Goal: Information Seeking & Learning: Check status

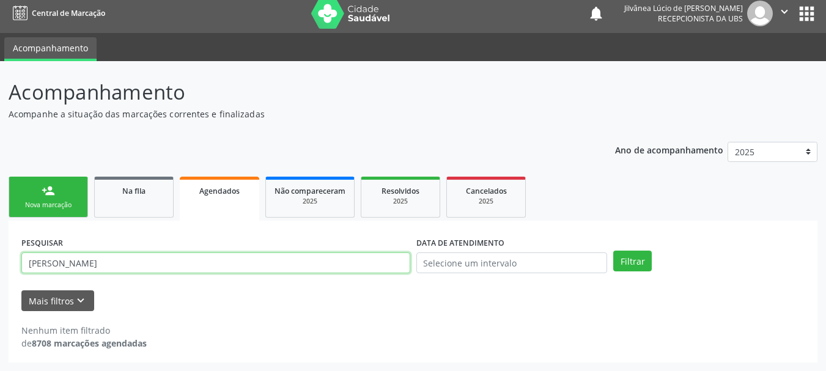
click at [96, 265] on input "[PERSON_NAME]" at bounding box center [215, 262] width 389 height 21
type input "[PERSON_NAME]"
click at [613, 251] on button "Filtrar" at bounding box center [632, 261] width 39 height 21
drag, startPoint x: 97, startPoint y: 263, endPoint x: 0, endPoint y: 276, distance: 98.0
click at [0, 276] on div "Acompanhamento Acompanhe a situação das marcações correntes e finalizadas Relat…" at bounding box center [413, 216] width 826 height 310
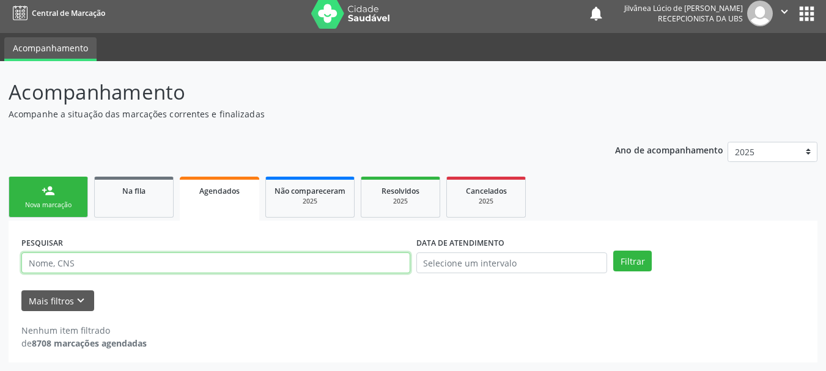
paste input "IONE DA CRUZ DANTAS"
click at [613, 251] on button "Filtrar" at bounding box center [632, 261] width 39 height 21
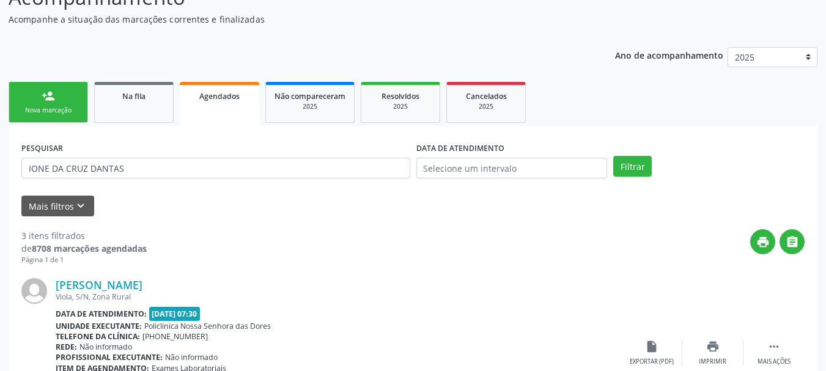
scroll to position [189, 0]
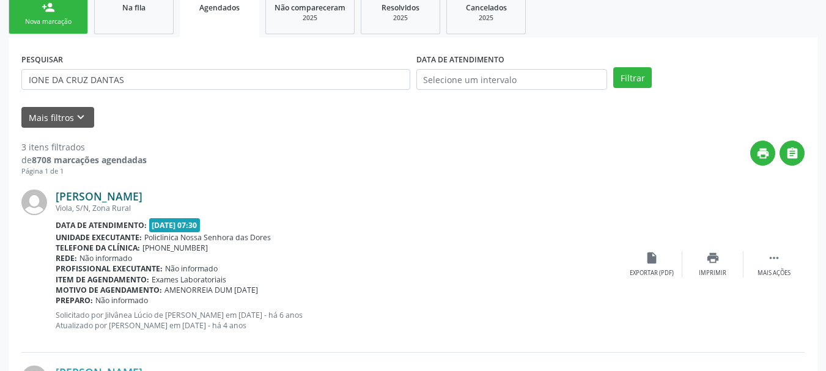
click at [99, 196] on link "[PERSON_NAME]" at bounding box center [99, 195] width 87 height 13
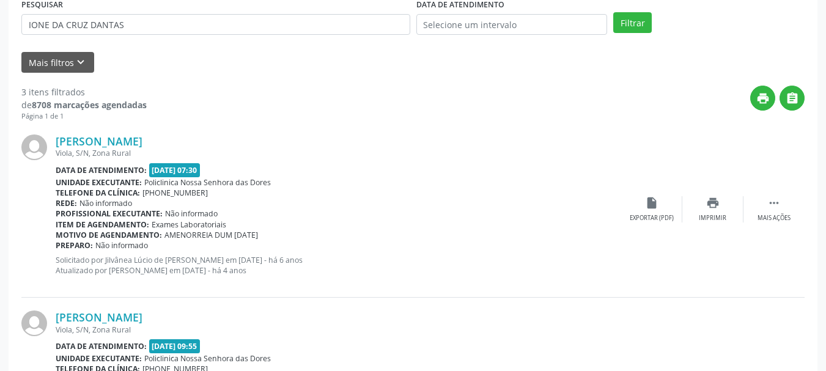
scroll to position [0, 0]
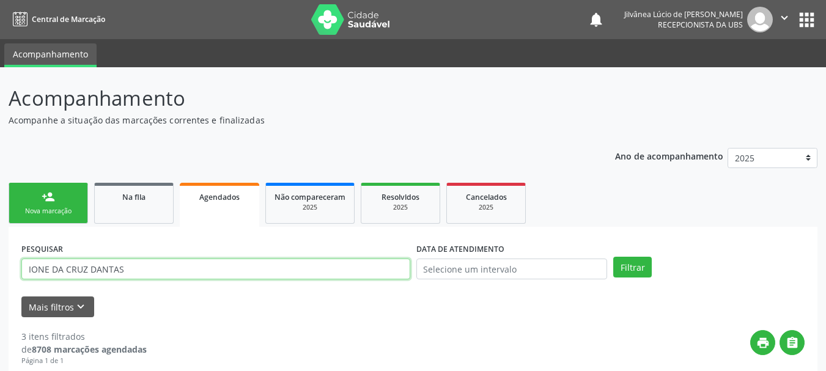
drag, startPoint x: 146, startPoint y: 273, endPoint x: 0, endPoint y: 279, distance: 146.2
paste input "[PERSON_NAME] DE [GEOGRAPHIC_DATA]"
click at [613, 257] on button "Filtrar" at bounding box center [632, 267] width 39 height 21
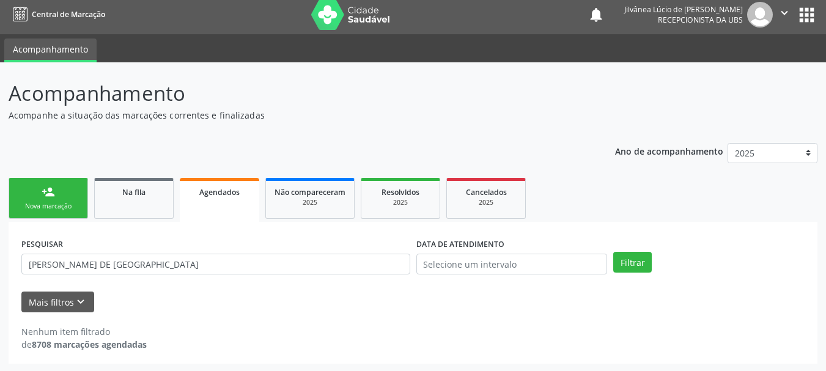
scroll to position [6, 0]
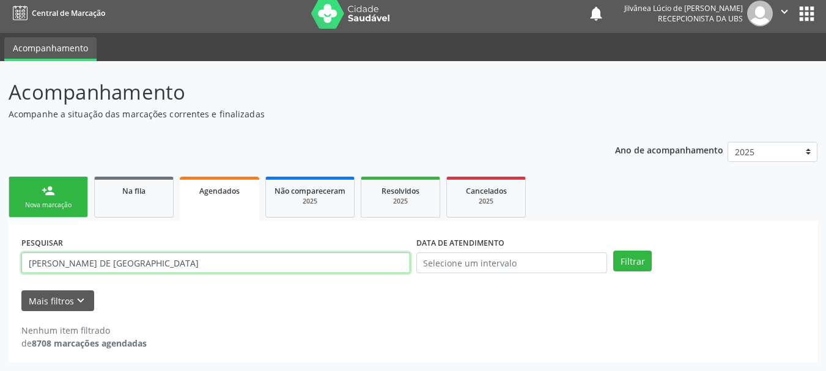
click at [193, 262] on input "[PERSON_NAME] DE [GEOGRAPHIC_DATA]" at bounding box center [215, 262] width 389 height 21
drag, startPoint x: 182, startPoint y: 260, endPoint x: 0, endPoint y: 268, distance: 182.3
click at [0, 268] on div "Acompanhamento Acompanhe a situação das marcações correntes e finalizadas Relat…" at bounding box center [413, 216] width 826 height 310
paste input "[PERSON_NAME]"
click at [613, 251] on button "Filtrar" at bounding box center [632, 261] width 39 height 21
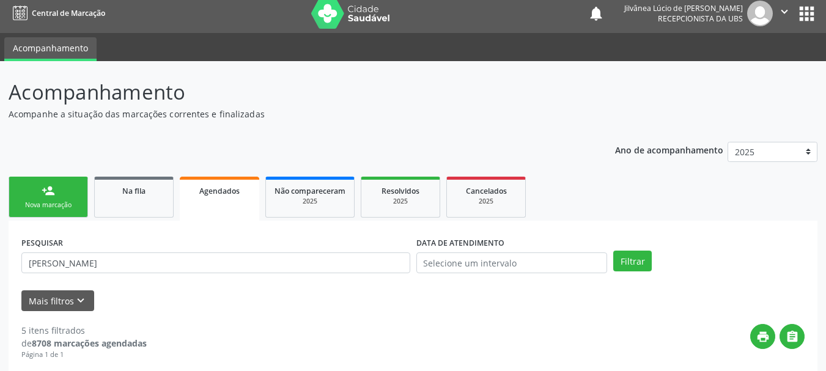
scroll to position [312, 0]
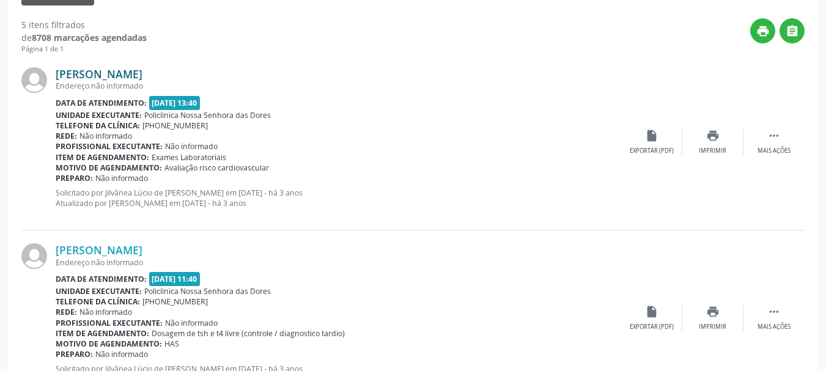
click at [89, 73] on link "[PERSON_NAME]" at bounding box center [99, 73] width 87 height 13
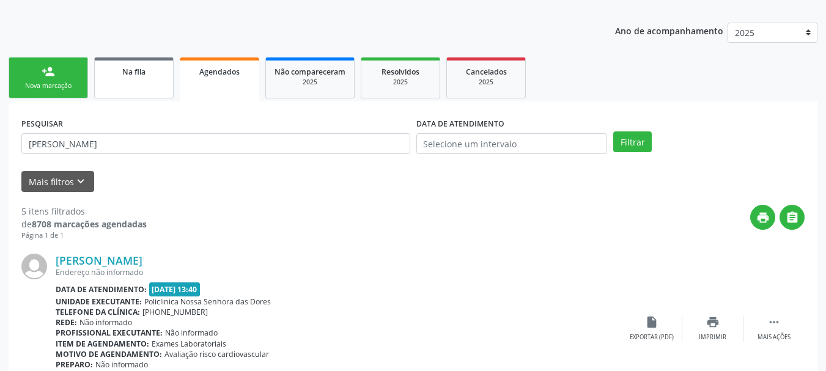
scroll to position [67, 0]
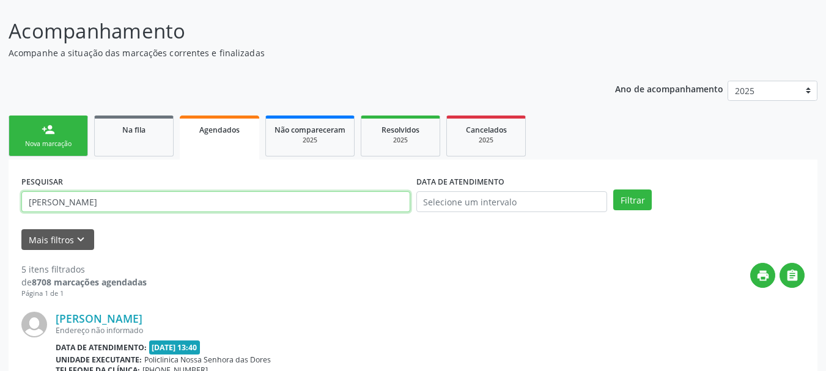
drag, startPoint x: 142, startPoint y: 198, endPoint x: 0, endPoint y: 211, distance: 142.4
paste input "CIDINÉLIA MERCES DOS"
click at [613, 189] on button "Filtrar" at bounding box center [632, 199] width 39 height 21
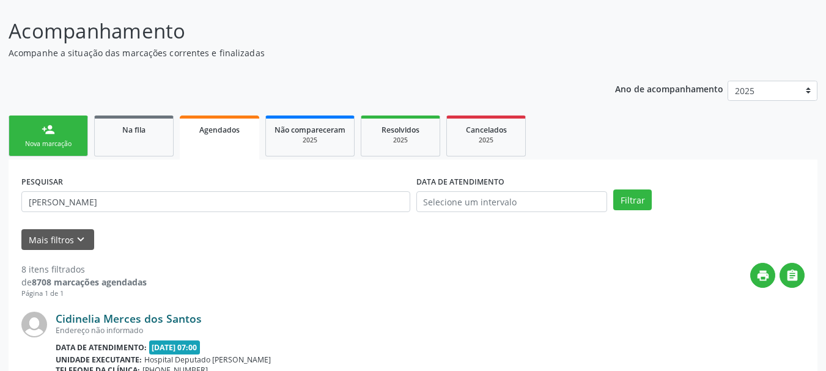
click at [134, 317] on link "Cidinelia Merces dos Santos" at bounding box center [129, 318] width 146 height 13
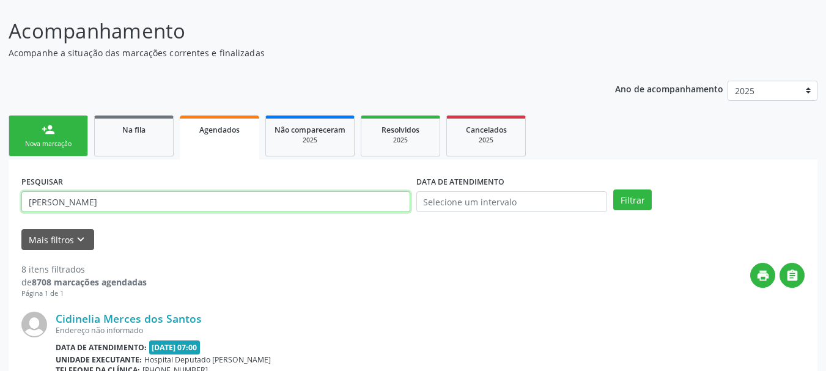
drag, startPoint x: 187, startPoint y: 205, endPoint x: 0, endPoint y: 215, distance: 187.3
paste input "[PERSON_NAME]"
click at [613, 189] on button "Filtrar" at bounding box center [632, 199] width 39 height 21
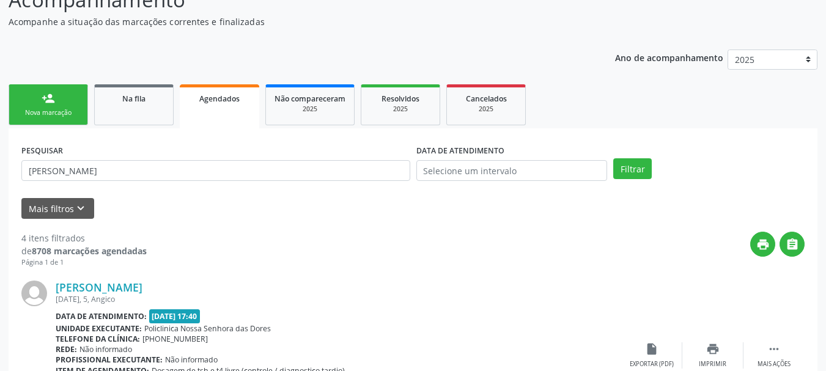
scroll to position [128, 0]
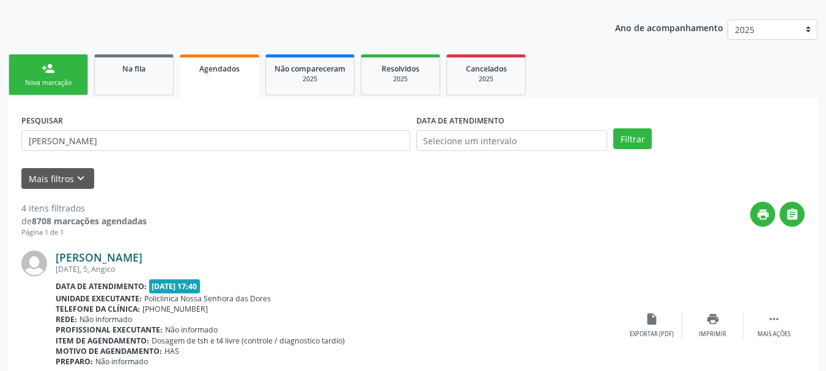
click at [142, 256] on link "[PERSON_NAME]" at bounding box center [99, 257] width 87 height 13
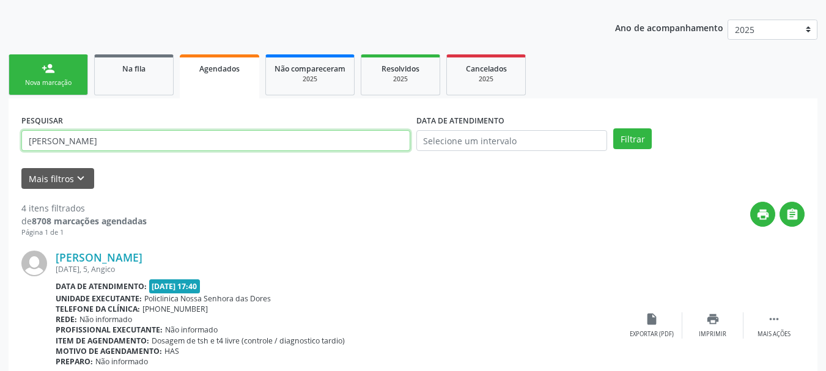
drag, startPoint x: 167, startPoint y: 137, endPoint x: 0, endPoint y: 163, distance: 168.8
paste input "[PERSON_NAME]"
click at [613, 128] on button "Filtrar" at bounding box center [632, 138] width 39 height 21
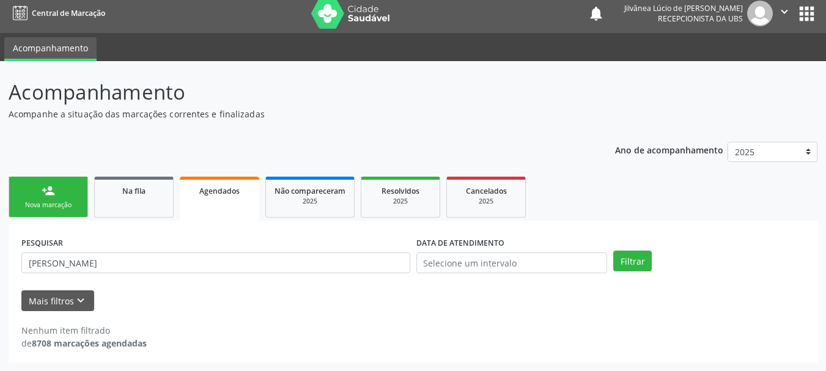
scroll to position [6, 0]
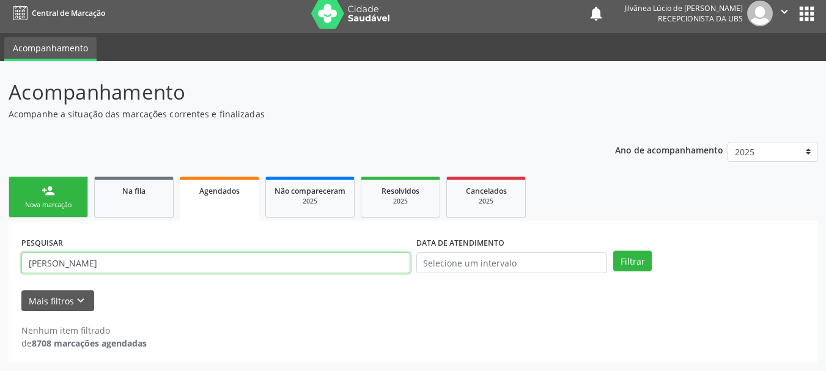
click at [128, 263] on input "[PERSON_NAME]" at bounding box center [215, 262] width 389 height 21
click at [613, 251] on button "Filtrar" at bounding box center [632, 261] width 39 height 21
drag, startPoint x: 158, startPoint y: 265, endPoint x: 111, endPoint y: 265, distance: 47.1
click at [111, 265] on input "[PERSON_NAME]" at bounding box center [215, 262] width 389 height 21
click at [613, 251] on button "Filtrar" at bounding box center [632, 261] width 39 height 21
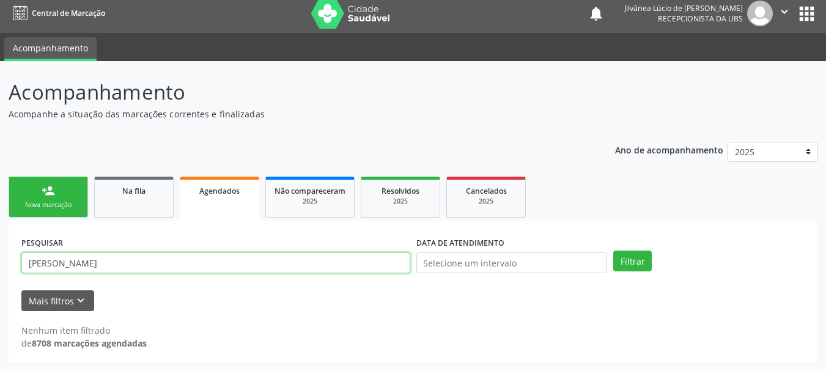
drag, startPoint x: 111, startPoint y: 265, endPoint x: 85, endPoint y: 251, distance: 29.6
click at [85, 251] on div "PESQUISAR [PERSON_NAME]" at bounding box center [215, 257] width 395 height 48
click at [613, 251] on button "Filtrar" at bounding box center [632, 261] width 39 height 21
click at [110, 266] on input "FLORISVALDO" at bounding box center [215, 262] width 389 height 21
click at [67, 263] on input "FLORISVALDO" at bounding box center [215, 262] width 389 height 21
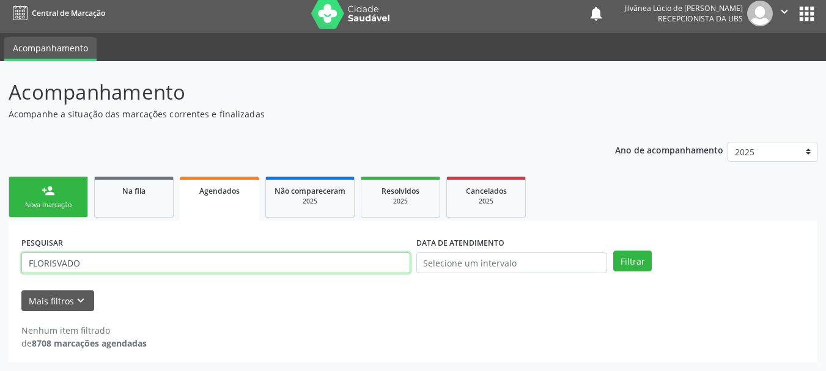
type input "FLORISVADO"
click at [613, 251] on button "Filtrar" at bounding box center [632, 261] width 39 height 21
drag, startPoint x: 152, startPoint y: 264, endPoint x: 0, endPoint y: 296, distance: 155.5
click at [0, 296] on div "Acompanhamento Acompanhe a situação das marcações correntes e finalizadas Relat…" at bounding box center [413, 216] width 826 height 310
click at [57, 260] on input "FLORISVADO" at bounding box center [215, 262] width 389 height 21
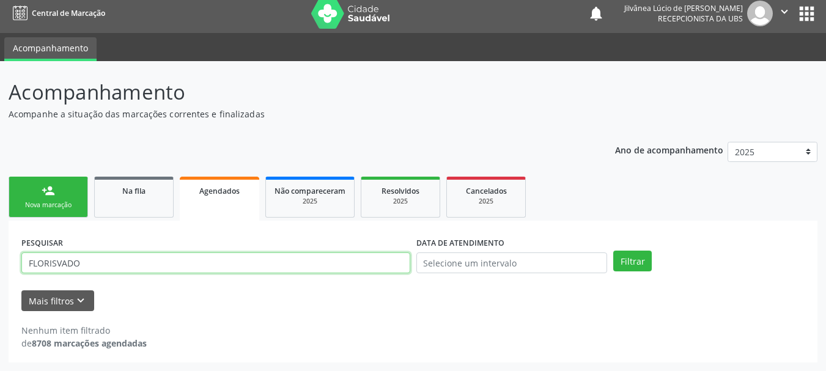
click at [79, 271] on input "FLORISVADO" at bounding box center [215, 262] width 389 height 21
drag, startPoint x: 84, startPoint y: 261, endPoint x: 0, endPoint y: 303, distance: 94.3
click at [0, 303] on div "Acompanhamento Acompanhe a situação das marcações correntes e finalizadas Relat…" at bounding box center [413, 216] width 826 height 310
paste input "[PERSON_NAME]"
click at [613, 251] on button "Filtrar" at bounding box center [632, 261] width 39 height 21
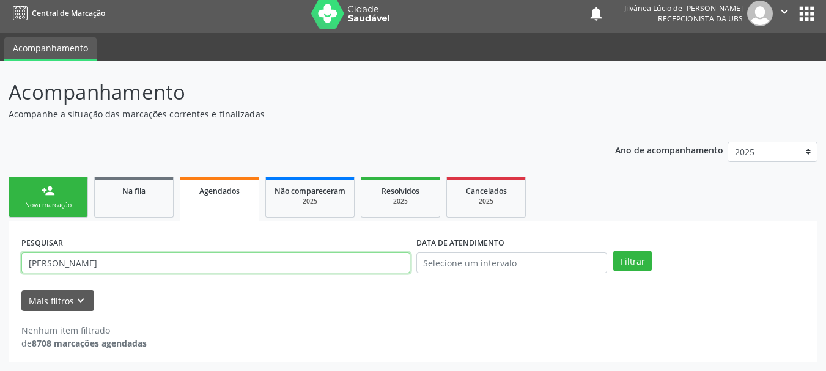
click at [87, 265] on input "[PERSON_NAME]" at bounding box center [215, 262] width 389 height 21
click at [613, 251] on button "Filtrar" at bounding box center [632, 261] width 39 height 21
drag, startPoint x: 109, startPoint y: 269, endPoint x: 0, endPoint y: 271, distance: 108.8
click at [0, 271] on div "Acompanhamento Acompanhe a situação das marcações correntes e finalizadas Relat…" at bounding box center [413, 216] width 826 height 310
paste input "[PERSON_NAME][DATE]"
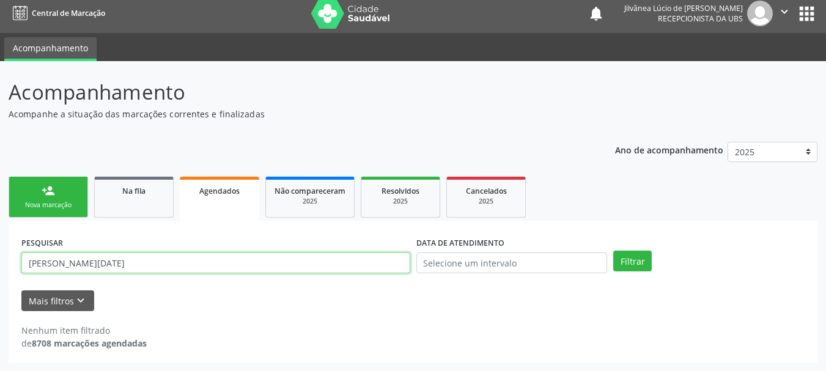
click at [613, 251] on button "Filtrar" at bounding box center [632, 261] width 39 height 21
drag, startPoint x: 74, startPoint y: 264, endPoint x: 243, endPoint y: 273, distance: 169.6
click at [243, 273] on div "PESQUISAR [PERSON_NAME][DATE]" at bounding box center [215, 257] width 395 height 48
click at [613, 251] on button "Filtrar" at bounding box center [632, 261] width 39 height 21
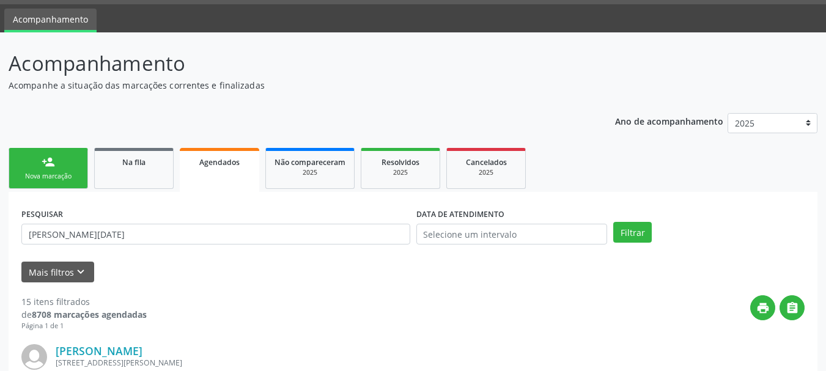
scroll to position [0, 0]
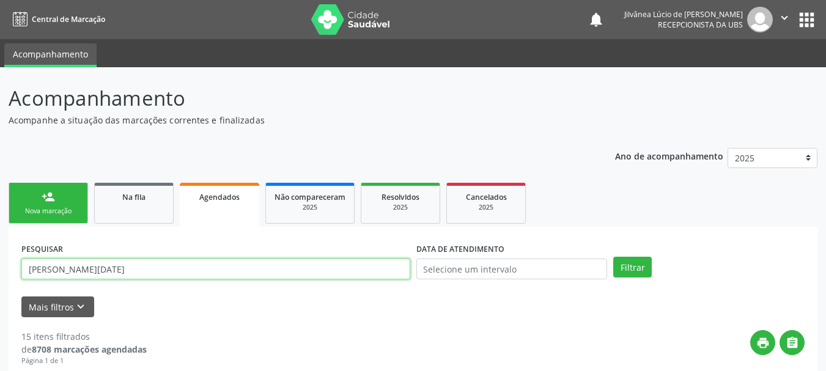
drag, startPoint x: 111, startPoint y: 260, endPoint x: 0, endPoint y: 281, distance: 113.2
paste input "[PERSON_NAME]"
click at [613, 257] on button "Filtrar" at bounding box center [632, 267] width 39 height 21
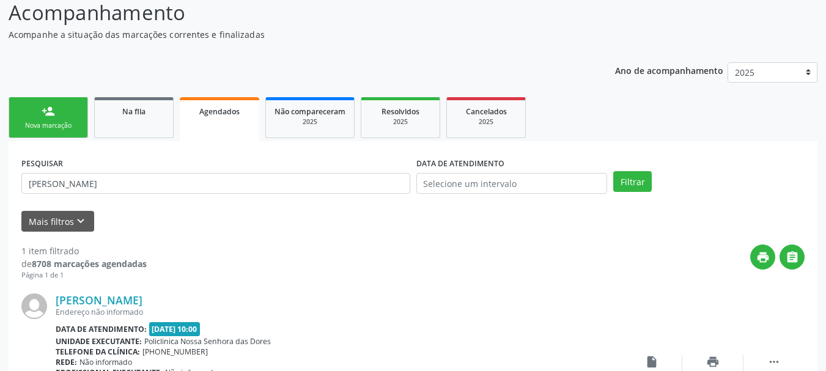
scroll to position [192, 0]
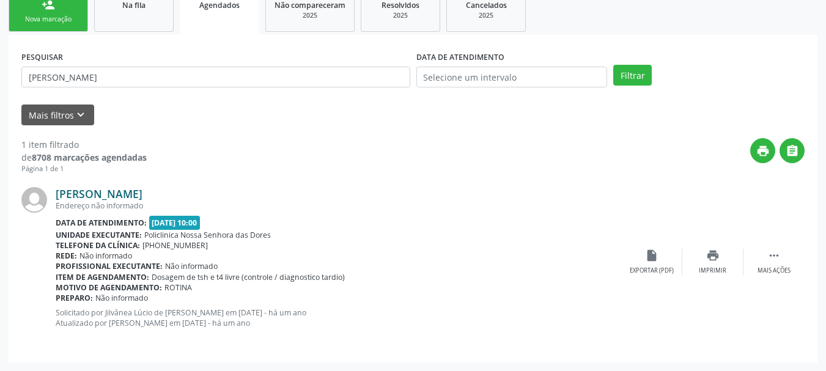
click at [101, 193] on link "[PERSON_NAME]" at bounding box center [99, 193] width 87 height 13
drag, startPoint x: 178, startPoint y: 89, endPoint x: 164, endPoint y: 89, distance: 14.1
click at [164, 89] on div "PESQUISAR [PERSON_NAME]" at bounding box center [215, 72] width 395 height 48
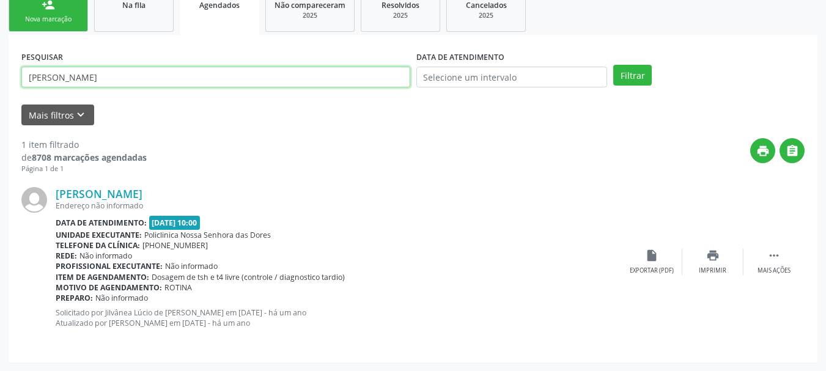
drag, startPoint x: 120, startPoint y: 88, endPoint x: 0, endPoint y: 134, distance: 129.1
click at [0, 134] on div "Acompanhamento Acompanhe a situação das marcações correntes e finalizadas Relat…" at bounding box center [413, 123] width 826 height 496
paste input "[PERSON_NAME] COTIAS"
click at [613, 65] on button "Filtrar" at bounding box center [632, 75] width 39 height 21
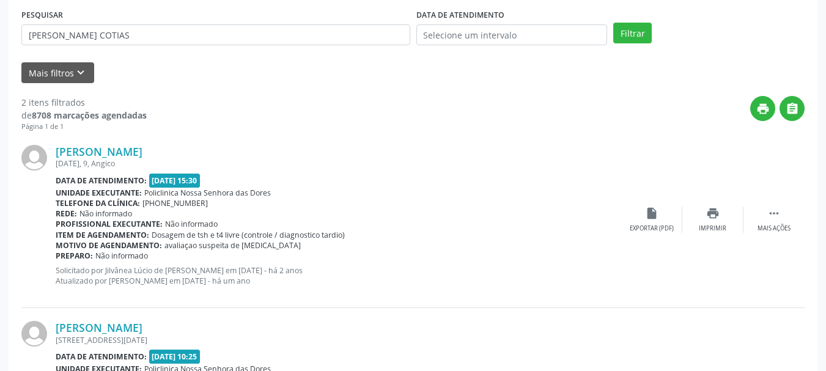
scroll to position [253, 0]
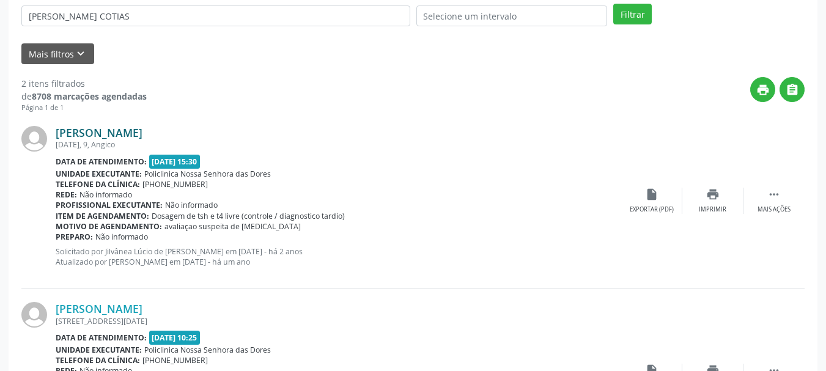
click at [117, 130] on link "[PERSON_NAME]" at bounding box center [99, 132] width 87 height 13
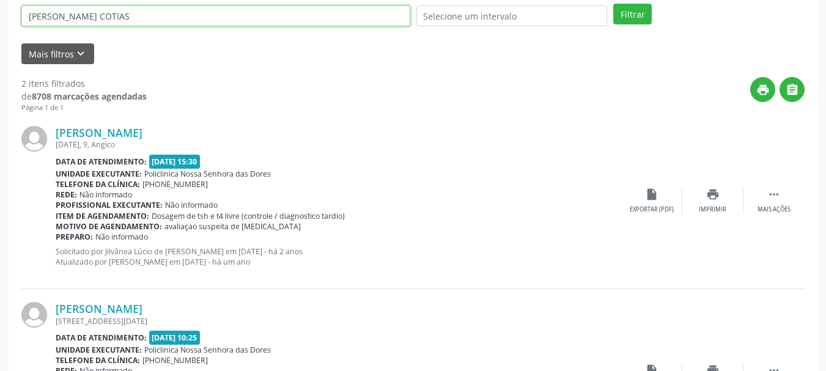
drag, startPoint x: 221, startPoint y: 17, endPoint x: 0, endPoint y: 67, distance: 226.3
click at [0, 67] on div "Acompanhamento Acompanhe a situação das marcações correntes e finalizadas Relat…" at bounding box center [413, 150] width 826 height 672
paste input "HELENITA DA [PERSON_NAME]"
click at [613, 4] on button "Filtrar" at bounding box center [632, 14] width 39 height 21
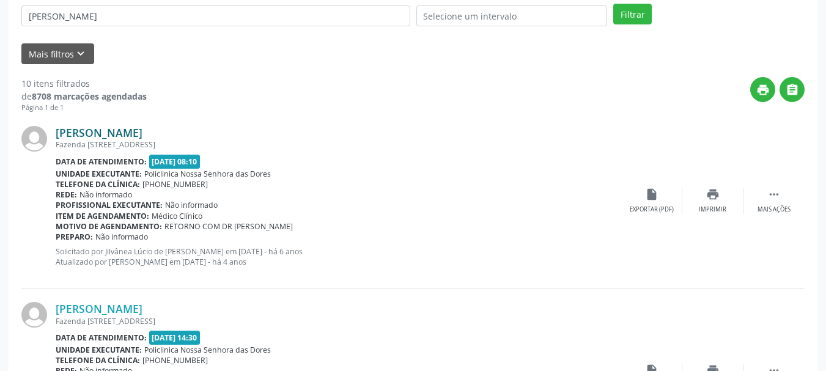
click at [135, 128] on link "[PERSON_NAME]" at bounding box center [99, 132] width 87 height 13
click at [144, 1] on div "PESQUISAR [PERSON_NAME]" at bounding box center [215, 11] width 395 height 48
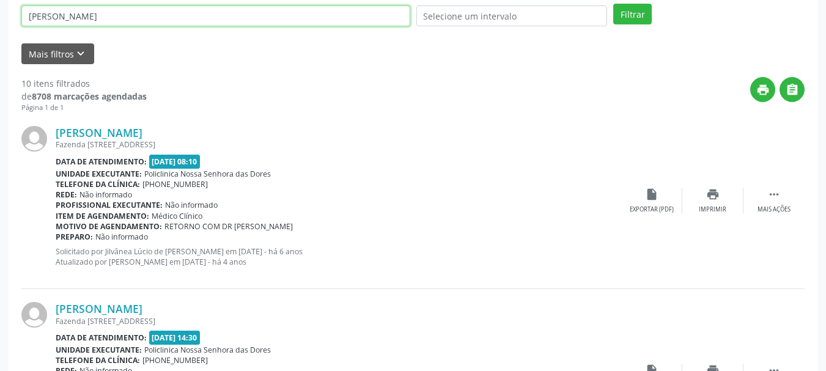
drag, startPoint x: 144, startPoint y: 15, endPoint x: 0, endPoint y: 10, distance: 144.3
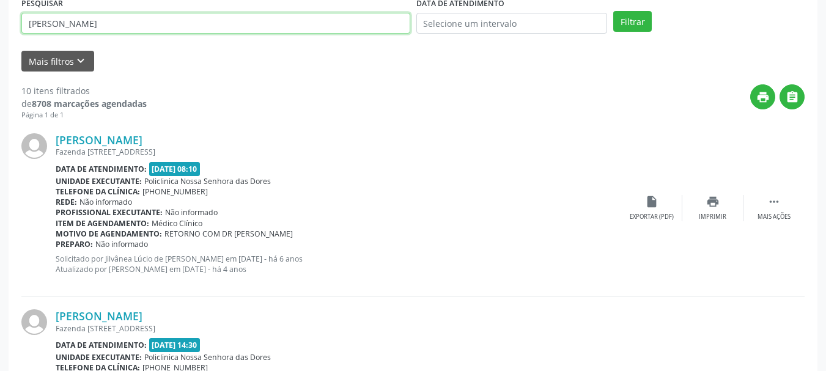
paste input "[PERSON_NAME]"
click at [613, 11] on button "Filtrar" at bounding box center [632, 21] width 39 height 21
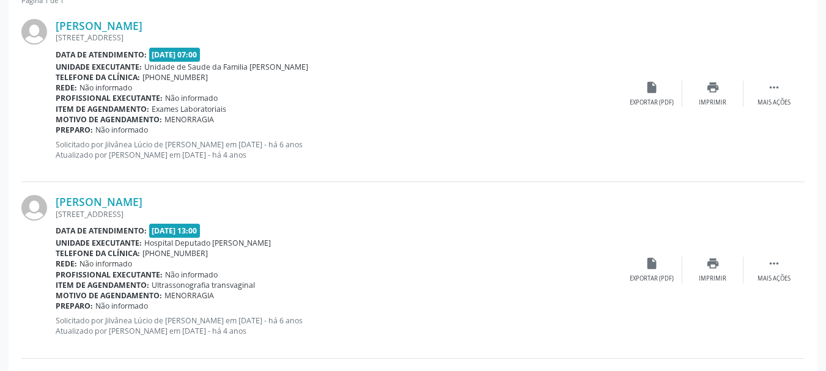
scroll to position [368, 0]
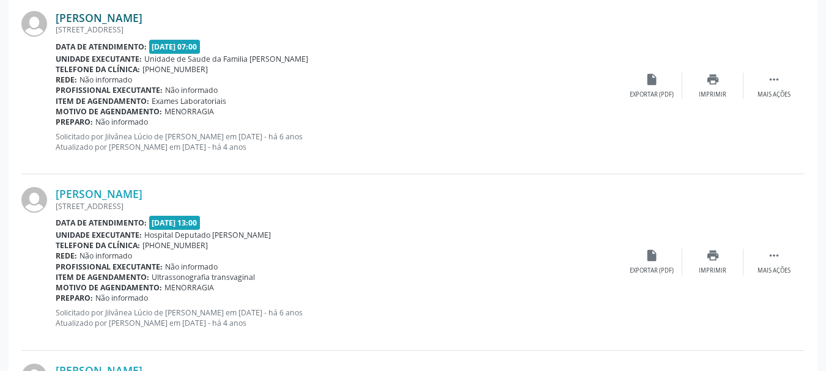
click at [83, 17] on link "[PERSON_NAME]" at bounding box center [99, 17] width 87 height 13
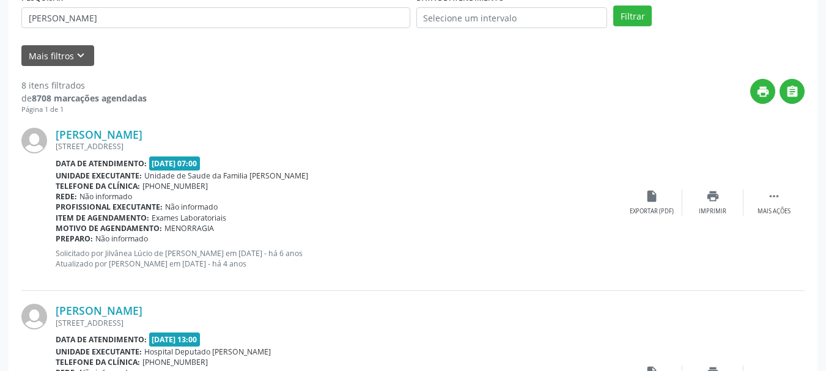
scroll to position [62, 0]
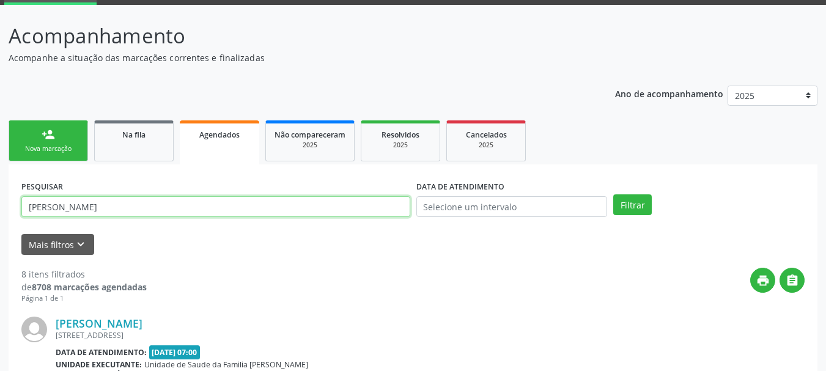
drag, startPoint x: 98, startPoint y: 198, endPoint x: 0, endPoint y: 178, distance: 100.3
paste input "[PERSON_NAME]"
click at [613, 194] on button "Filtrar" at bounding box center [632, 204] width 39 height 21
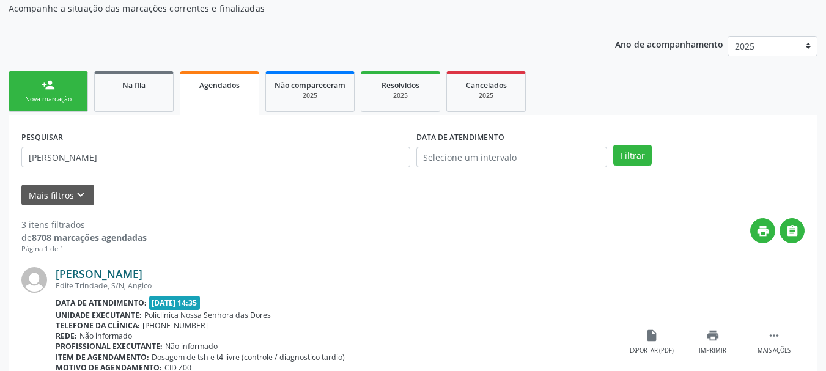
scroll to position [185, 0]
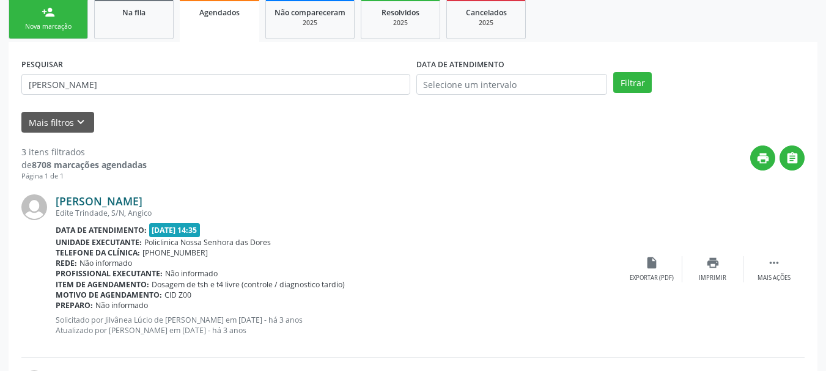
click at [94, 200] on link "[PERSON_NAME]" at bounding box center [99, 200] width 87 height 13
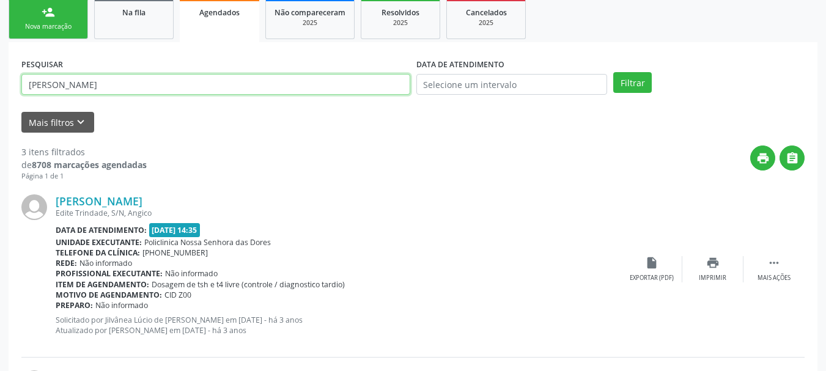
drag, startPoint x: 152, startPoint y: 83, endPoint x: 0, endPoint y: 98, distance: 152.9
click at [0, 98] on div "Acompanhamento Acompanhe a situação das marcações correntes e finalizadas Relat…" at bounding box center [413, 307] width 826 height 848
paste input "[PERSON_NAME]"
click at [613, 72] on button "Filtrar" at bounding box center [632, 82] width 39 height 21
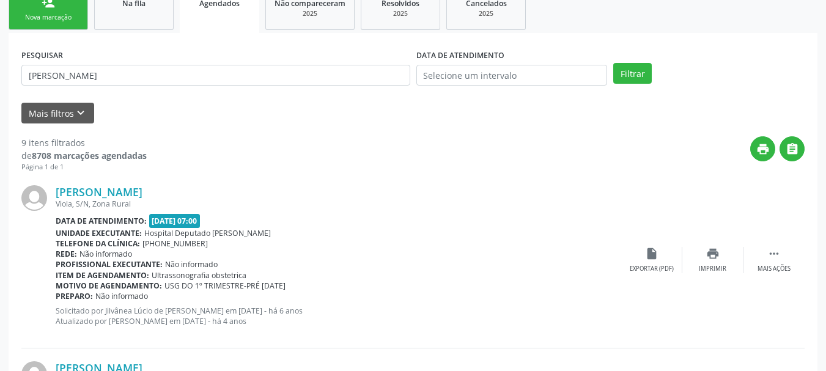
scroll to position [246, 0]
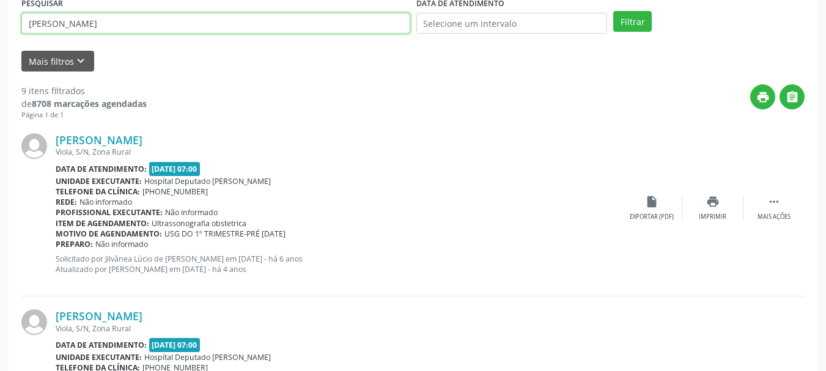
drag, startPoint x: 139, startPoint y: 26, endPoint x: 0, endPoint y: 20, distance: 139.5
paste input "[PERSON_NAME]"
click at [613, 11] on button "Filtrar" at bounding box center [632, 21] width 39 height 21
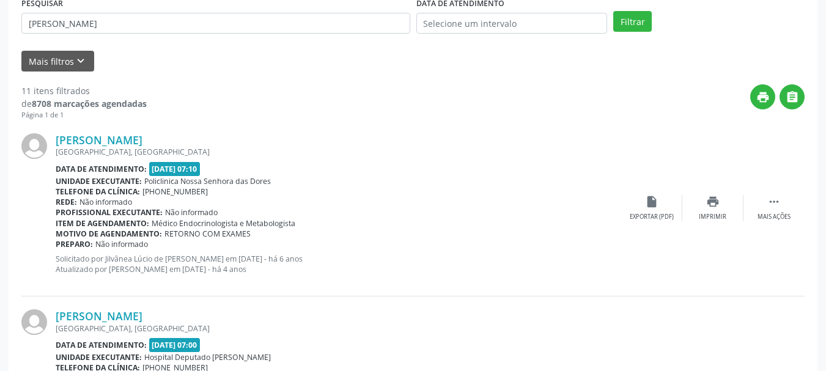
click at [97, 133] on div "[PERSON_NAME] [GEOGRAPHIC_DATA], [GEOGRAPHIC_DATA], [GEOGRAPHIC_DATA] Data de a…" at bounding box center [412, 208] width 783 height 176
click at [102, 135] on link "[PERSON_NAME]" at bounding box center [99, 139] width 87 height 13
click at [142, 135] on link "[PERSON_NAME]" at bounding box center [99, 139] width 87 height 13
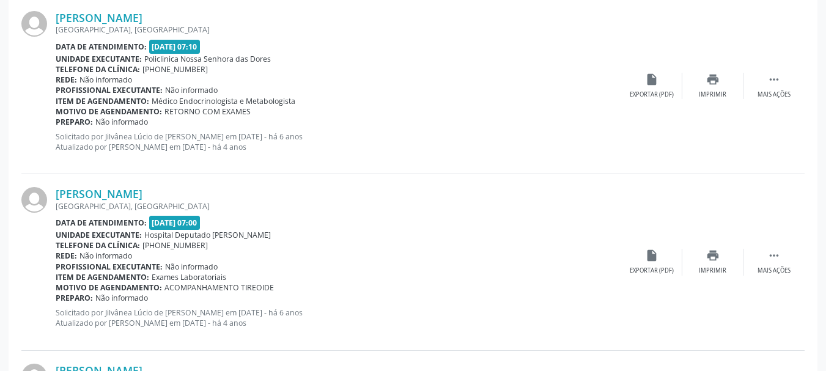
scroll to position [1, 0]
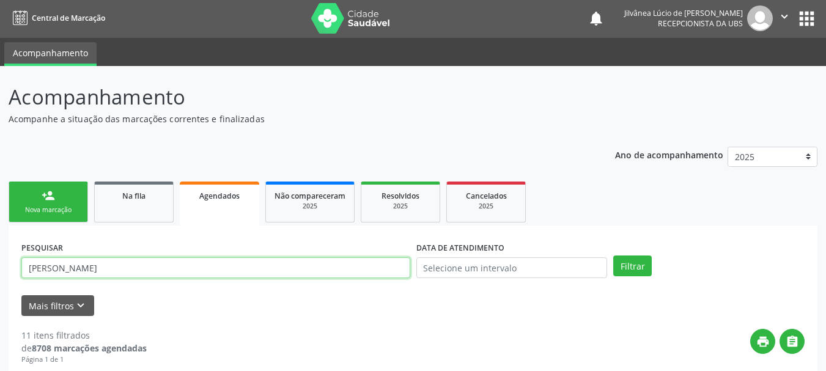
drag, startPoint x: 175, startPoint y: 268, endPoint x: 0, endPoint y: 254, distance: 175.4
paste input "[PERSON_NAME]"
click at [613, 255] on button "Filtrar" at bounding box center [632, 265] width 39 height 21
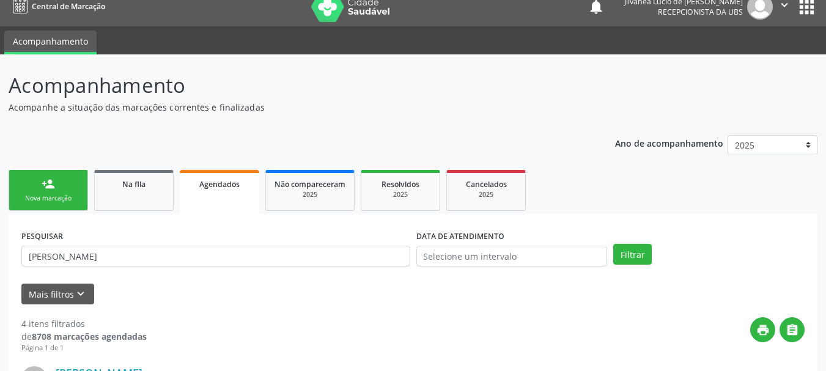
scroll to position [246, 0]
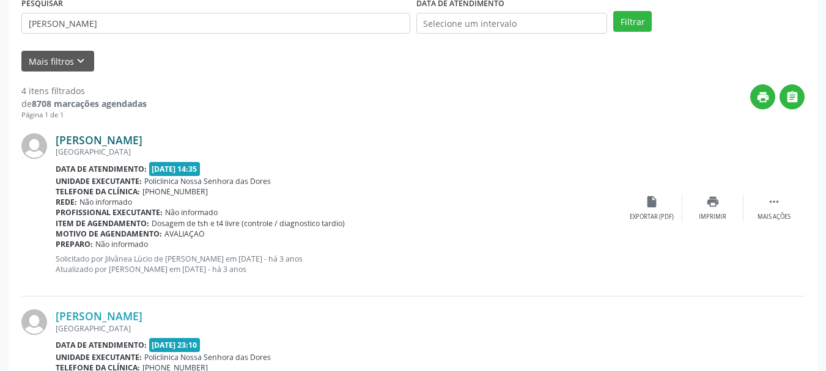
click at [105, 141] on link "[PERSON_NAME]" at bounding box center [99, 139] width 87 height 13
click at [98, 143] on link "[PERSON_NAME]" at bounding box center [99, 139] width 87 height 13
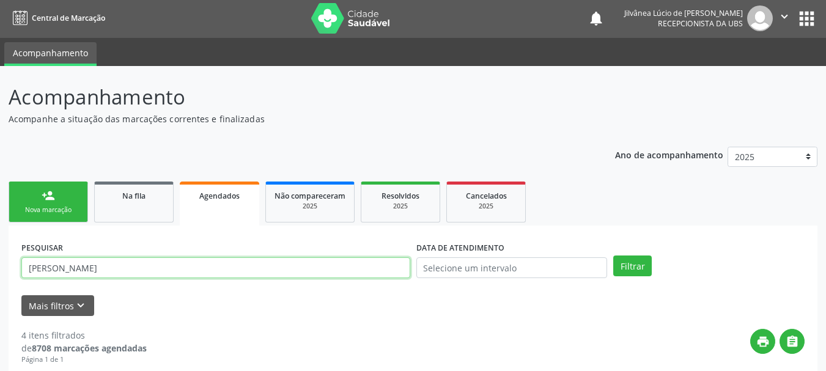
drag, startPoint x: 142, startPoint y: 262, endPoint x: 0, endPoint y: 249, distance: 142.3
paste input "[DEMOGRAPHIC_DATA][PERSON_NAME]"
click at [613, 255] on button "Filtrar" at bounding box center [632, 265] width 39 height 21
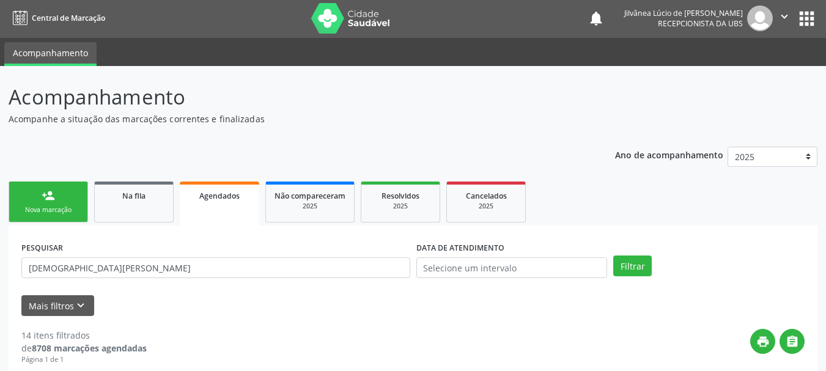
scroll to position [123, 0]
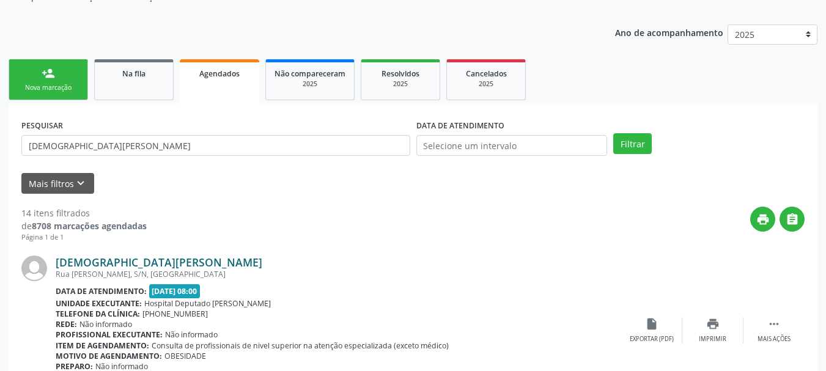
click at [117, 256] on link "[DEMOGRAPHIC_DATA][PERSON_NAME]" at bounding box center [159, 261] width 207 height 13
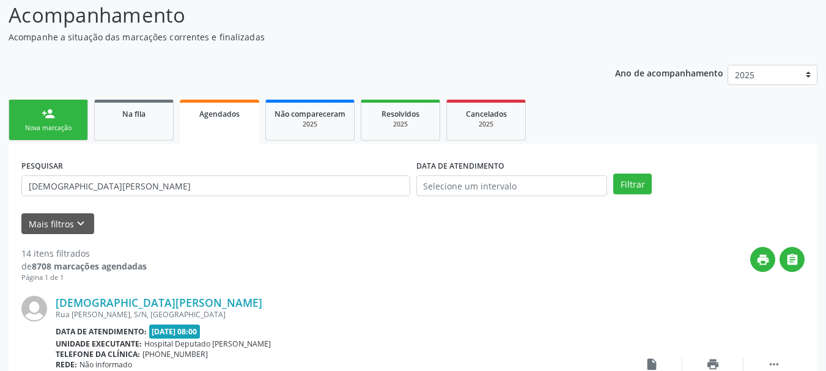
scroll to position [62, 0]
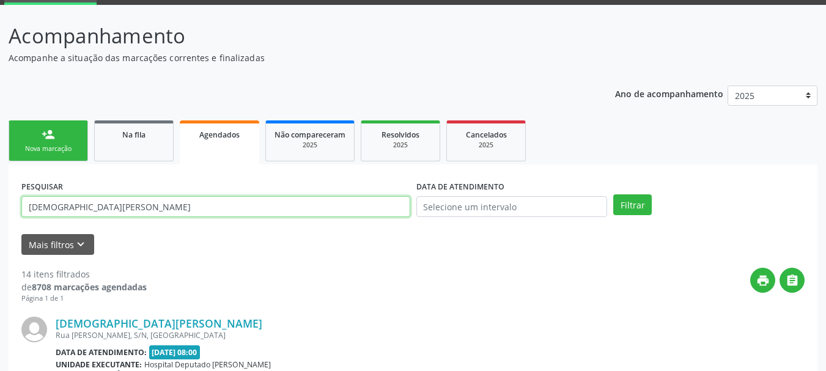
drag, startPoint x: 167, startPoint y: 214, endPoint x: 0, endPoint y: 200, distance: 168.1
paste input "[PERSON_NAME]"
click at [613, 194] on button "Filtrar" at bounding box center [632, 204] width 39 height 21
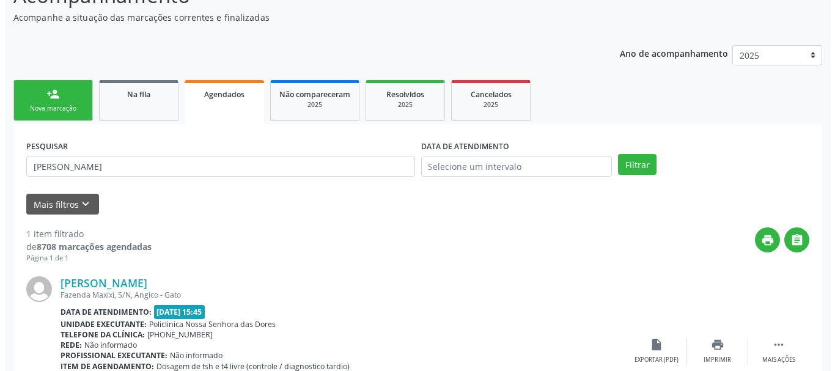
scroll to position [123, 0]
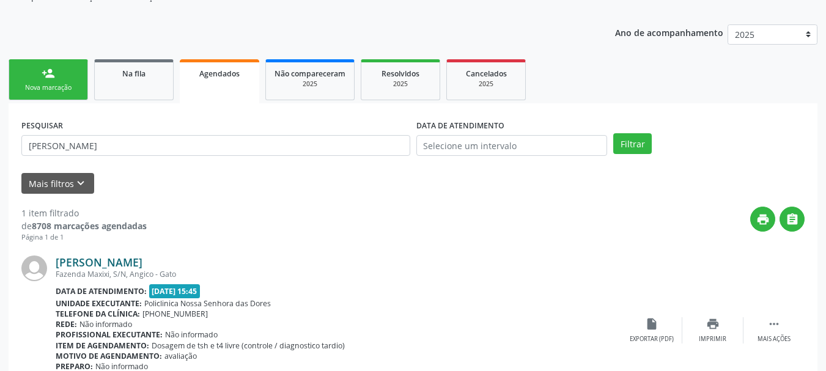
click at [138, 267] on link "[PERSON_NAME]" at bounding box center [99, 261] width 87 height 13
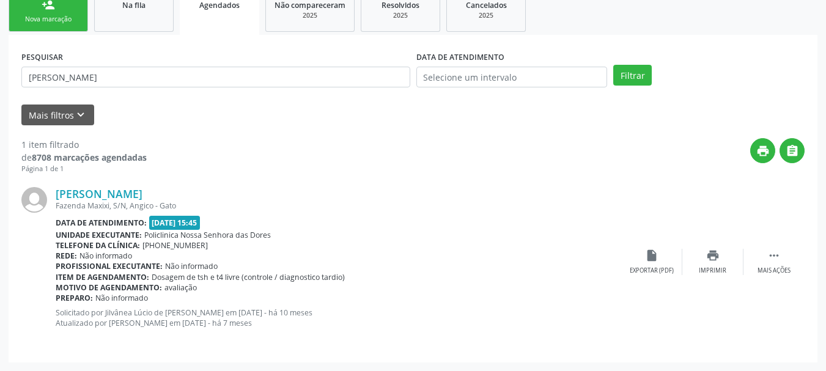
scroll to position [131, 0]
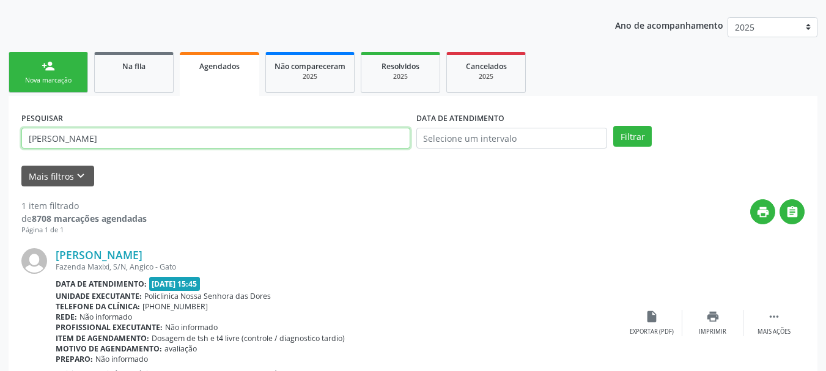
drag, startPoint x: 143, startPoint y: 140, endPoint x: 0, endPoint y: 135, distance: 143.1
click at [17, 135] on div "PESQUISAR [PERSON_NAME] DATA DE ATENDIMENTO Filtrar UNIDADE EXECUTANTE Selecion…" at bounding box center [413, 260] width 809 height 328
paste input "[PERSON_NAME] DOS"
click at [613, 126] on button "Filtrar" at bounding box center [632, 136] width 39 height 21
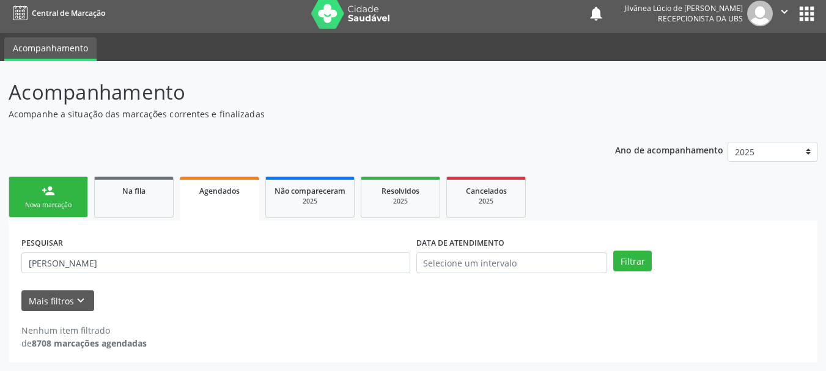
scroll to position [6, 0]
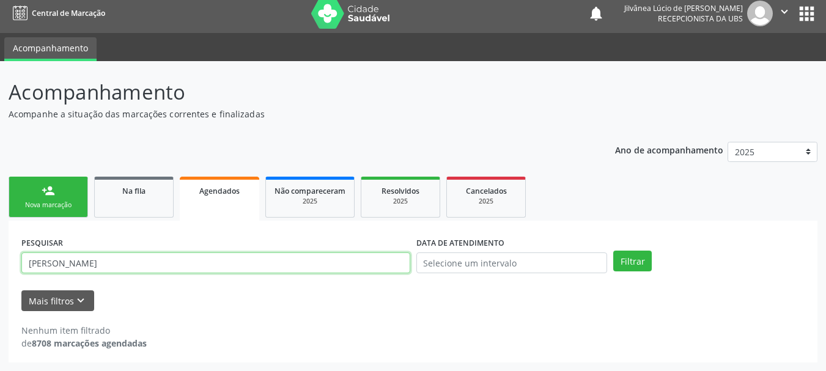
drag, startPoint x: 78, startPoint y: 264, endPoint x: 221, endPoint y: 276, distance: 143.5
click at [221, 276] on div "PESQUISAR [PERSON_NAME]" at bounding box center [215, 257] width 395 height 48
type input "CÍCERO SOU"
click at [613, 251] on button "Filtrar" at bounding box center [632, 261] width 39 height 21
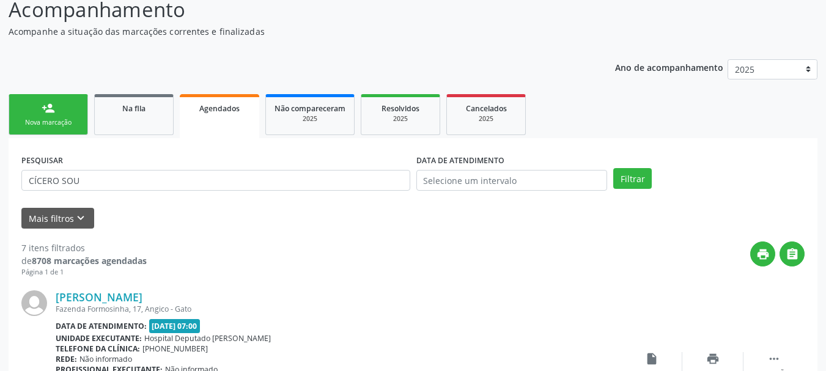
scroll to position [251, 0]
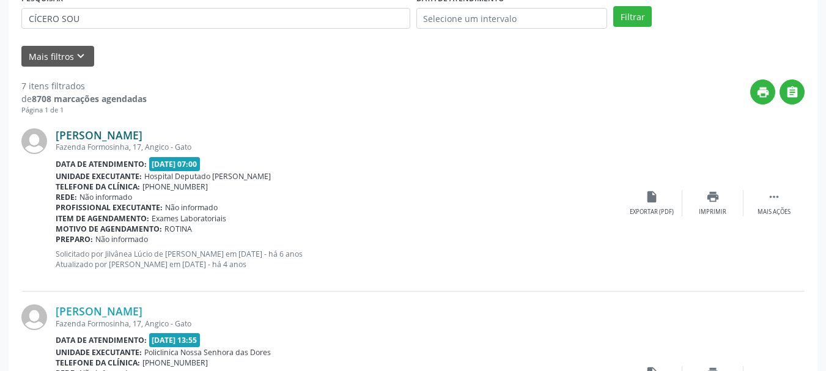
click at [108, 141] on link "[PERSON_NAME]" at bounding box center [99, 134] width 87 height 13
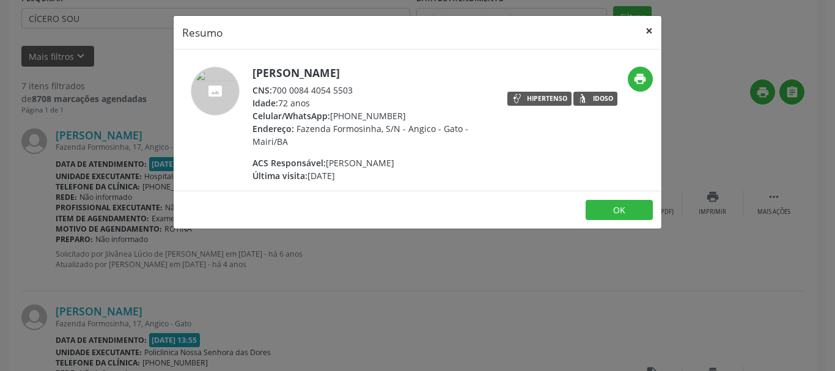
click at [644, 32] on button "×" at bounding box center [649, 31] width 24 height 30
